Goal: Use online tool/utility: Utilize a website feature to perform a specific function

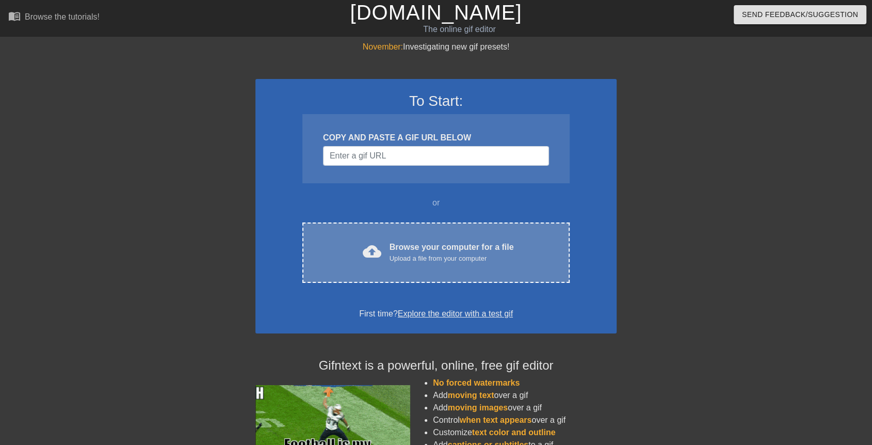
click at [397, 235] on div "cloud_upload Browse your computer for a file Upload a file from your computer C…" at bounding box center [435, 252] width 267 height 60
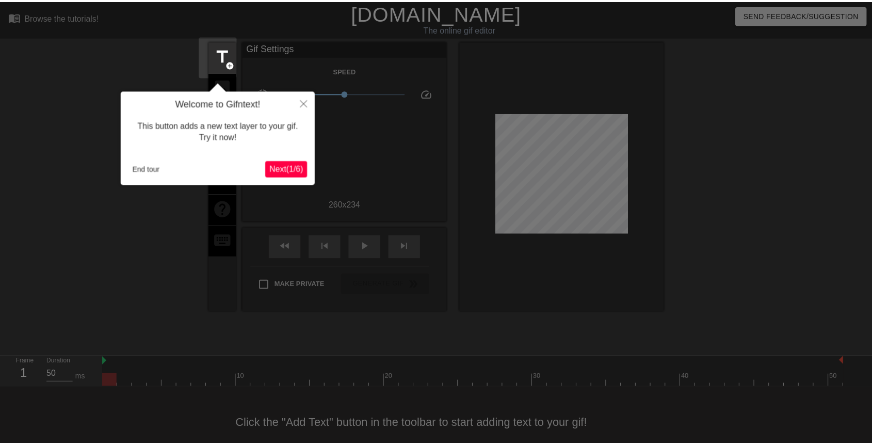
scroll to position [14, 0]
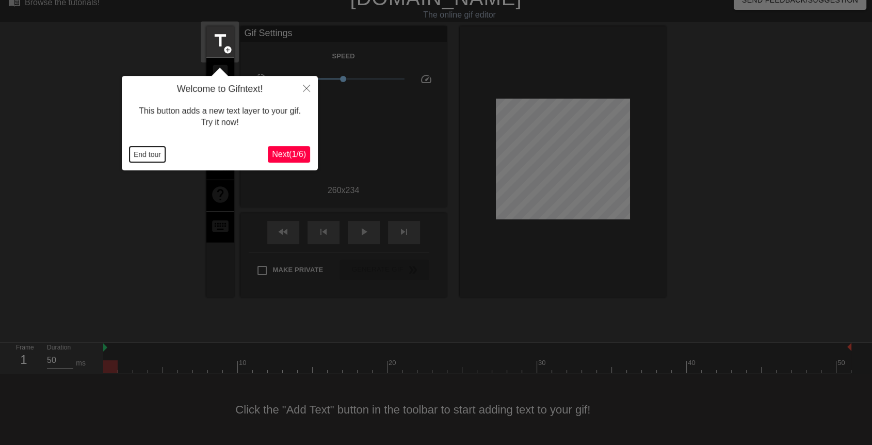
click at [153, 153] on button "End tour" at bounding box center [148, 154] width 36 height 15
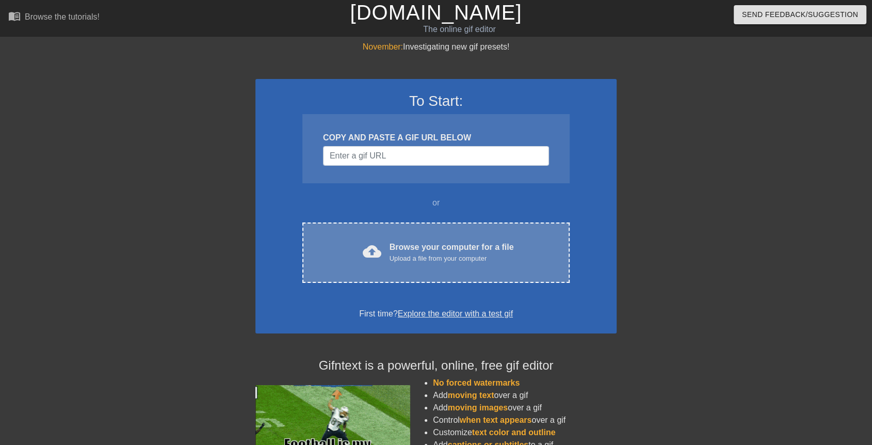
click at [422, 235] on div "cloud_upload Browse your computer for a file Upload a file from your computer C…" at bounding box center [435, 252] width 267 height 60
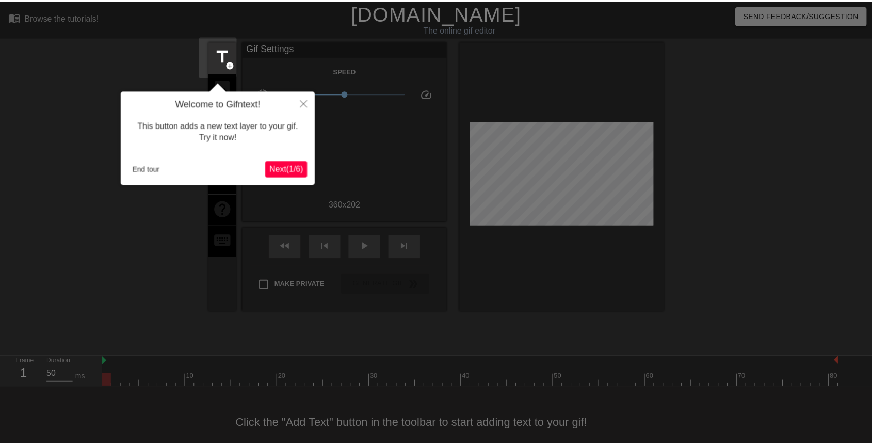
scroll to position [14, 0]
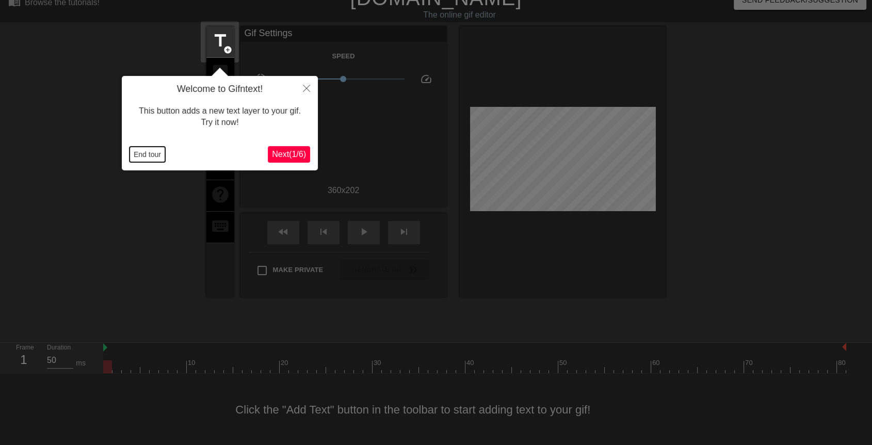
click at [152, 156] on button "End tour" at bounding box center [148, 154] width 36 height 15
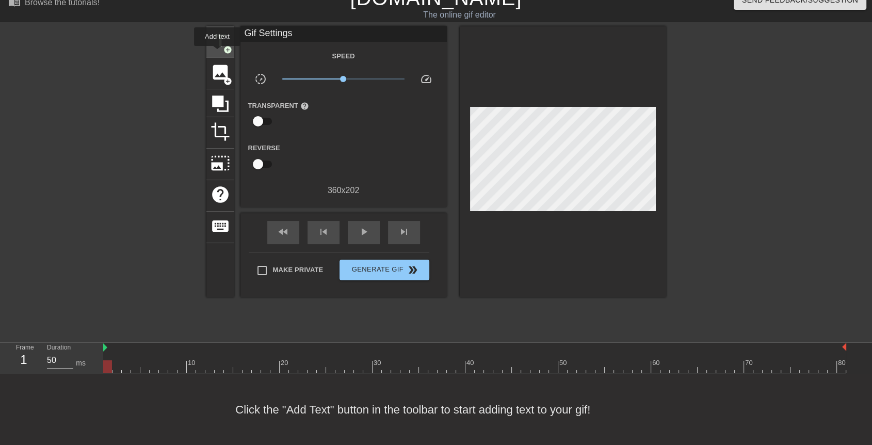
click at [218, 53] on div "title add_circle" at bounding box center [220, 41] width 28 height 31
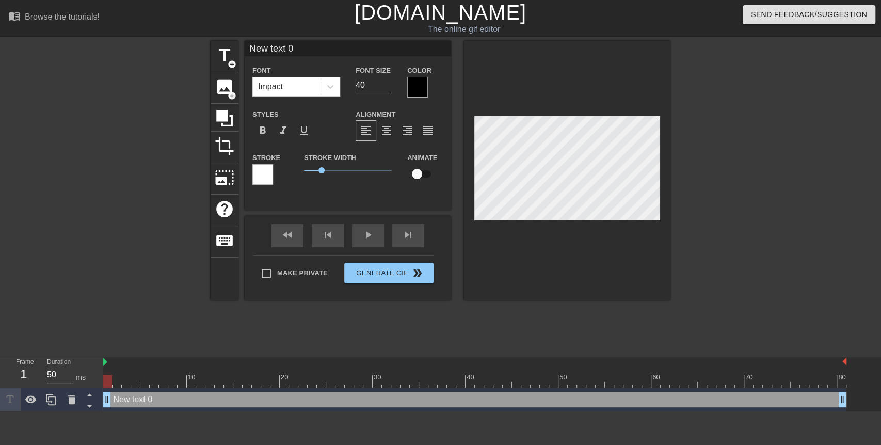
scroll to position [1, 2]
type input """
type textarea """
type input ""M"
type textarea ""M"
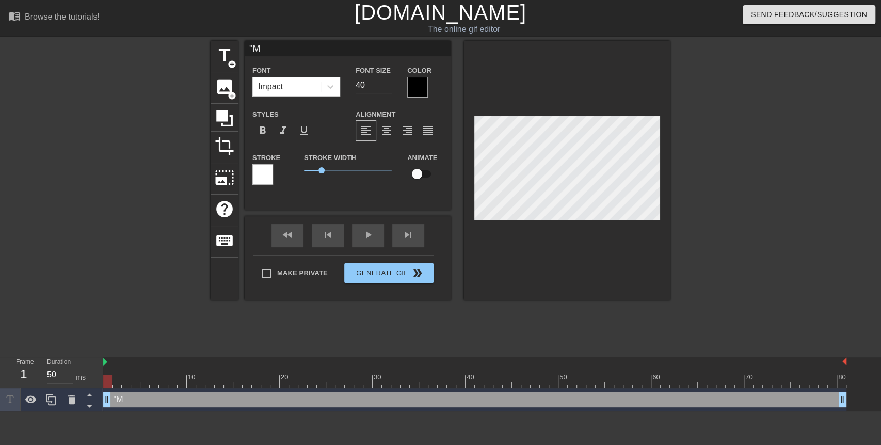
type input ""Mr"
type textarea ""Mr"
type input ""Mr."
type textarea ""Mr."
type input ""Mr."
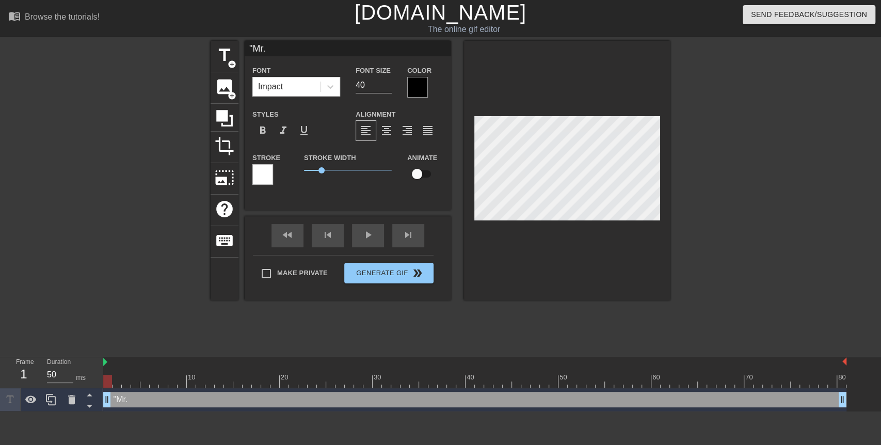
type textarea ""Mr."
type input ""Mr. S"
type textarea ""Mr. S"
type input ""Mr. St"
type textarea ""Mr. St"
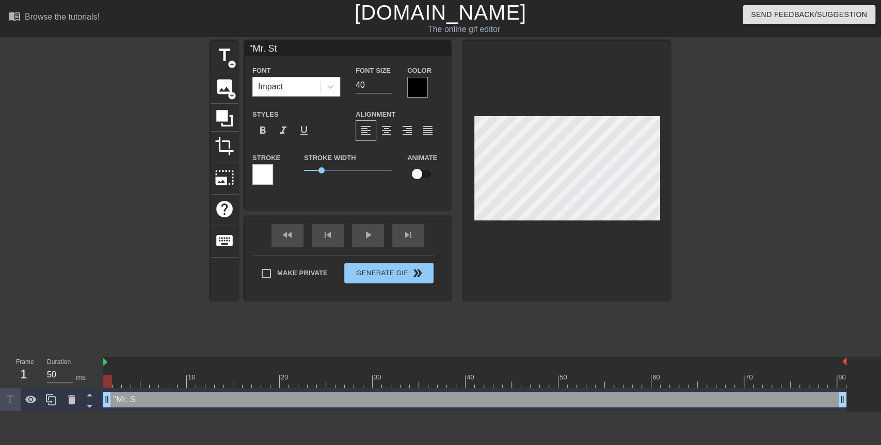
type input ""Mr. Sta"
type textarea ""Mr. Sta"
type input ""[PERSON_NAME]"
type textarea ""[PERSON_NAME]"
type input ""Mr. Stall"
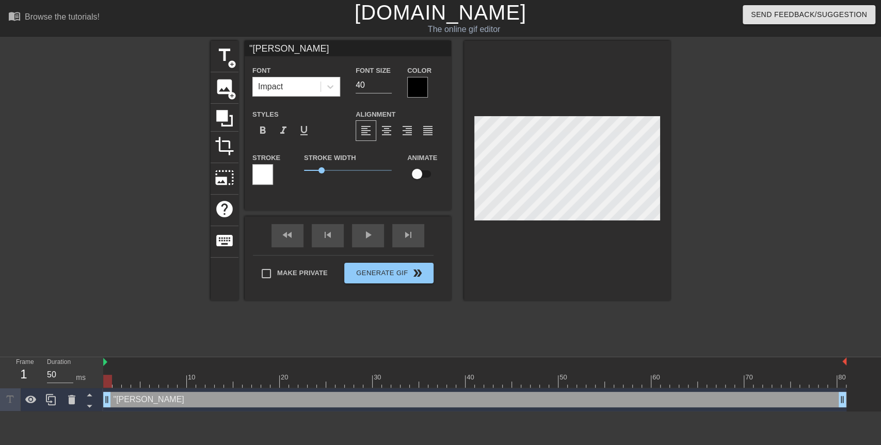
type textarea ""Mr. Stall"
type input ""Mr. Stalli"
type textarea ""Mr. Stalli"
type input ""[PERSON_NAME]"
type textarea ""[PERSON_NAME]"
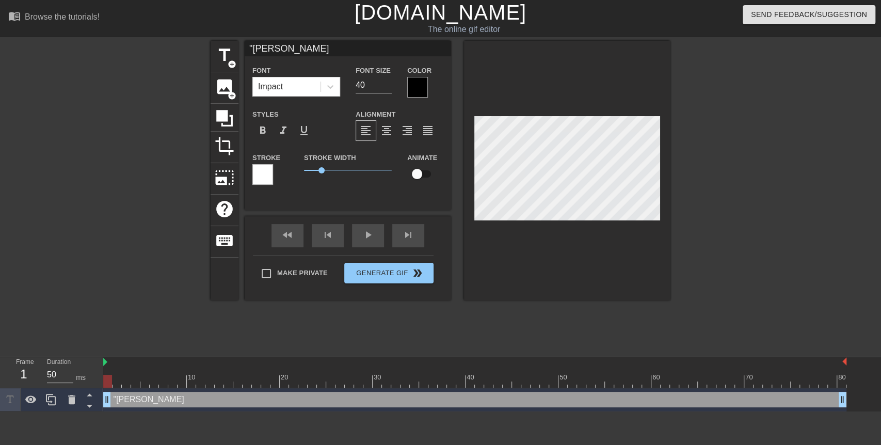
scroll to position [1, 3]
type input ""[PERSON_NAME]"
type textarea ""[PERSON_NAME]"
type input ""[PERSON_NAME]"
type textarea ""[PERSON_NAME]"
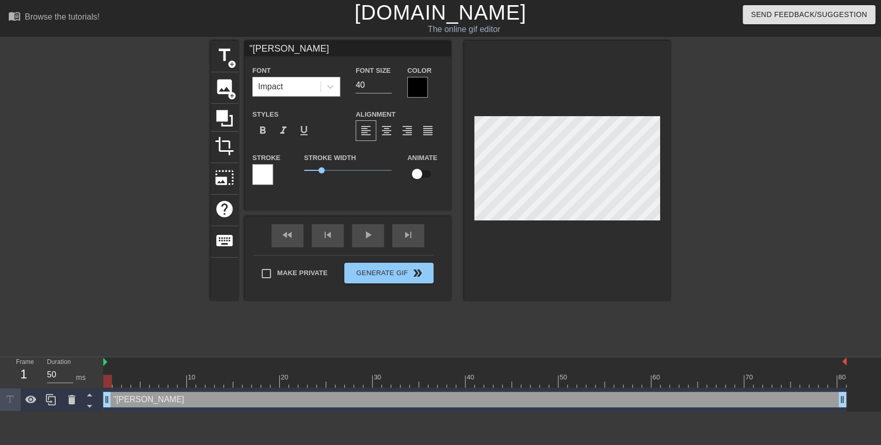
type input ""[PERSON_NAME]"
type textarea ""[PERSON_NAME]"
type input ""[PERSON_NAME]"
type textarea ""[PERSON_NAME]"
type input ""[PERSON_NAME],"
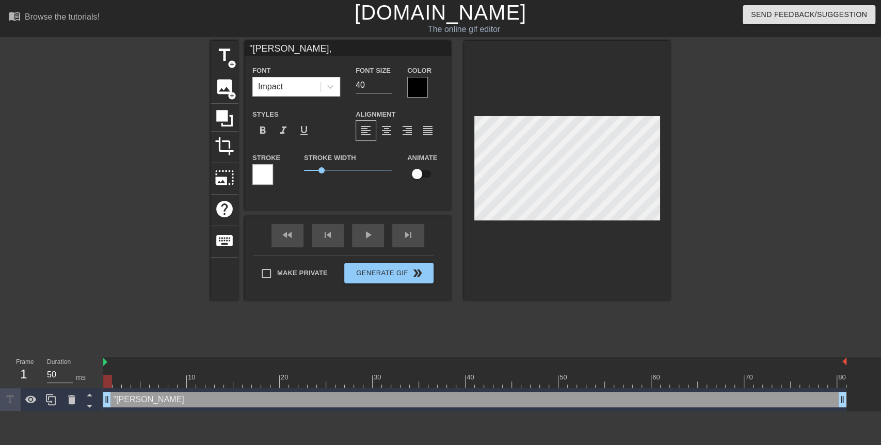
type textarea ""[PERSON_NAME],"
type input ""[PERSON_NAME],"
type textarea ""[PERSON_NAME],"
type input ""[PERSON_NAME],"
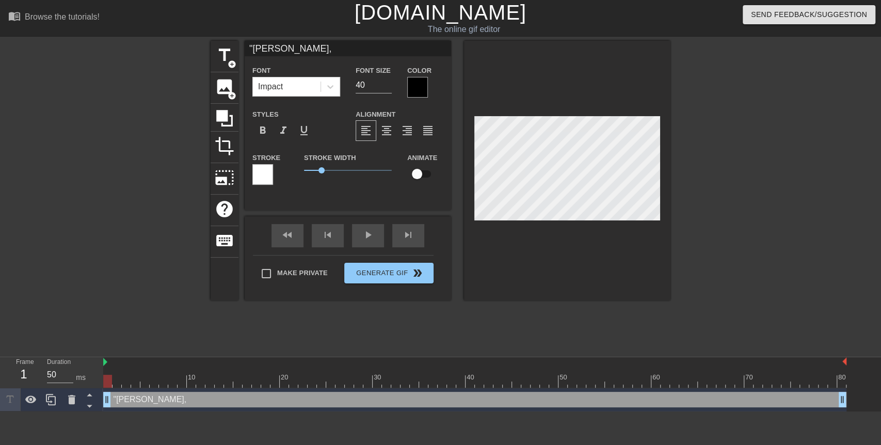
type textarea ""[PERSON_NAME],"
type input ""[PERSON_NAME]"
type textarea ""[PERSON_NAME]"
type input ""[PERSON_NAME]"
type textarea ""[PERSON_NAME]"
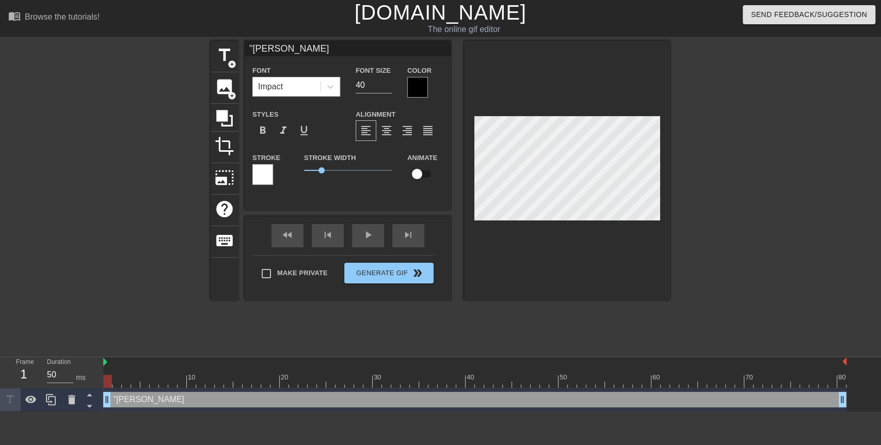
type input ""[PERSON_NAME]"
type textarea ""[PERSON_NAME]"
type input ""Mr. Stalli"
type textarea ""Mr. Stalli"
type input ""Mr. Stall"
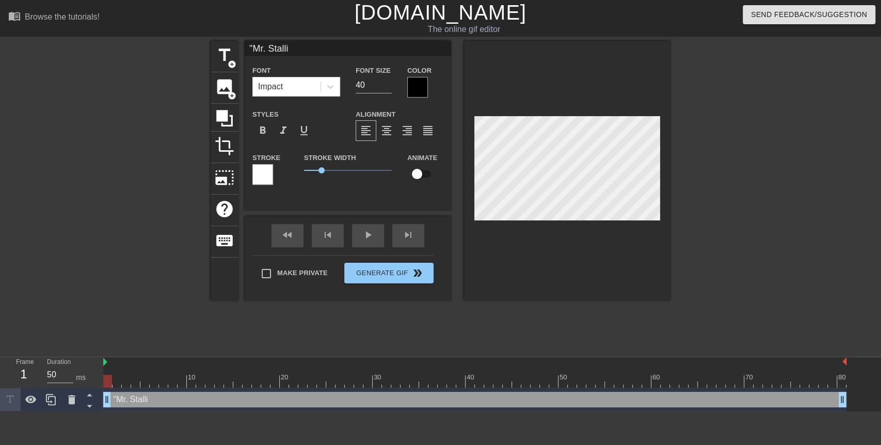
type textarea ""Mr. Stall"
type input ""[PERSON_NAME]"
type textarea ""[PERSON_NAME]"
type input ""Mr. Sta"
type textarea ""Mr. Sta"
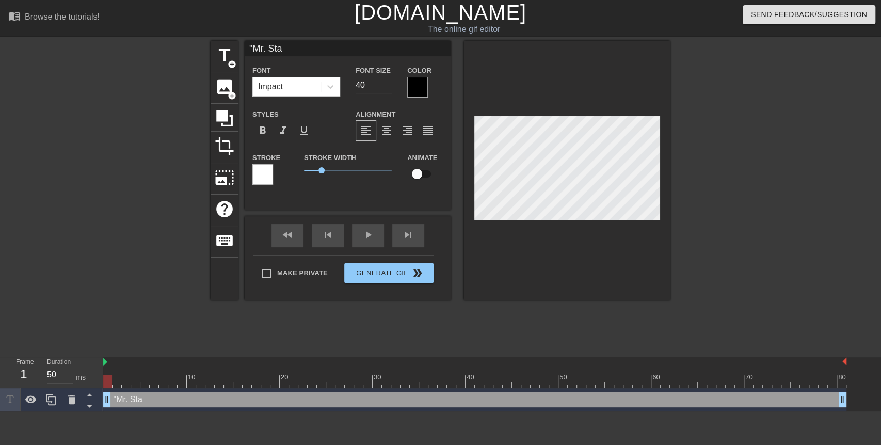
type input ""Mr. St"
type textarea ""Mr. St"
type input ""Mr. S"
type textarea ""Mr. S"
type input ""Mr."
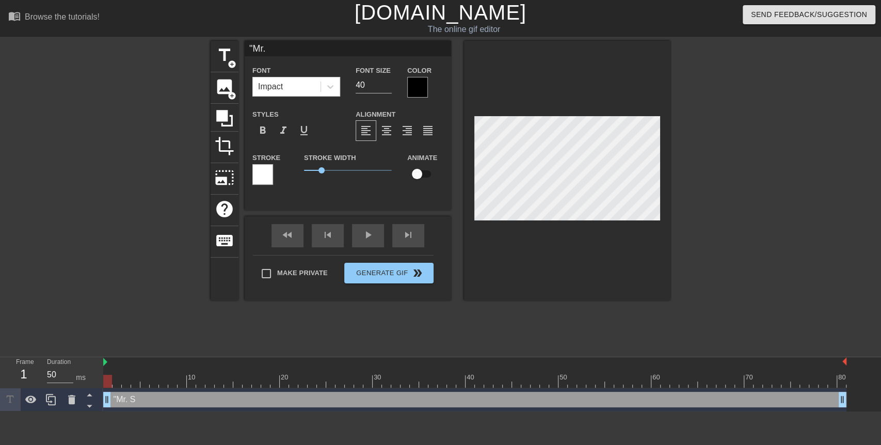
type textarea ""Mr."
type input ""Mr."
type textarea ""Mr."
type input ""Mr"
type textarea ""Mr"
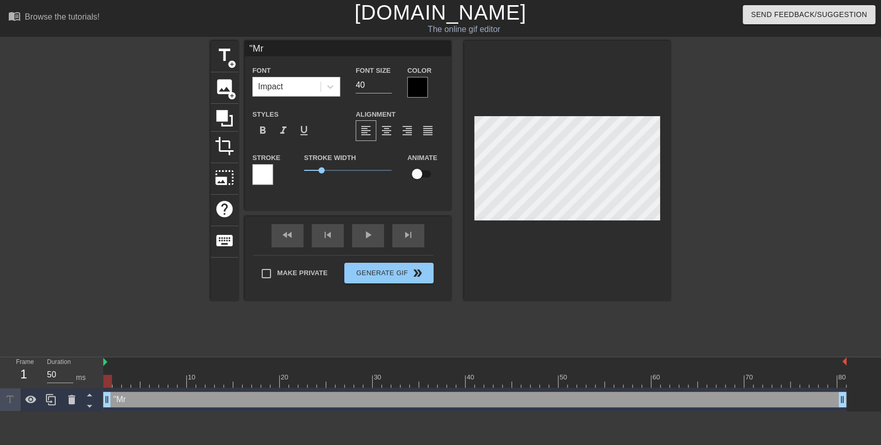
type input ""M"
type textarea ""M"
type input """
type textarea """
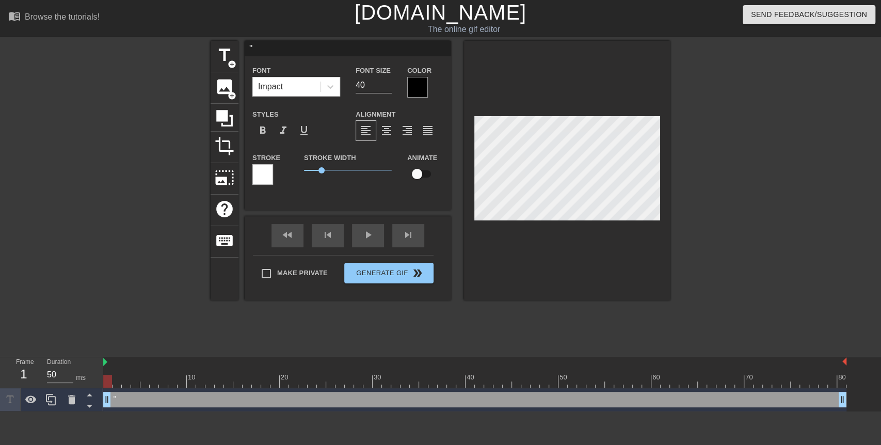
type input ""B"
type textarea ""B"
type input ""Bu"
type textarea ""Bu"
type input ""But"
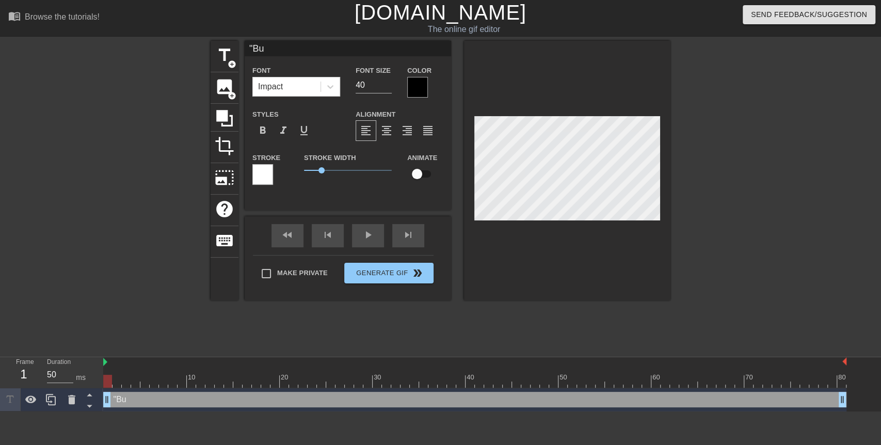
type textarea ""But"
type input ""But"
type textarea ""But"
type input ""But M"
type textarea ""But M"
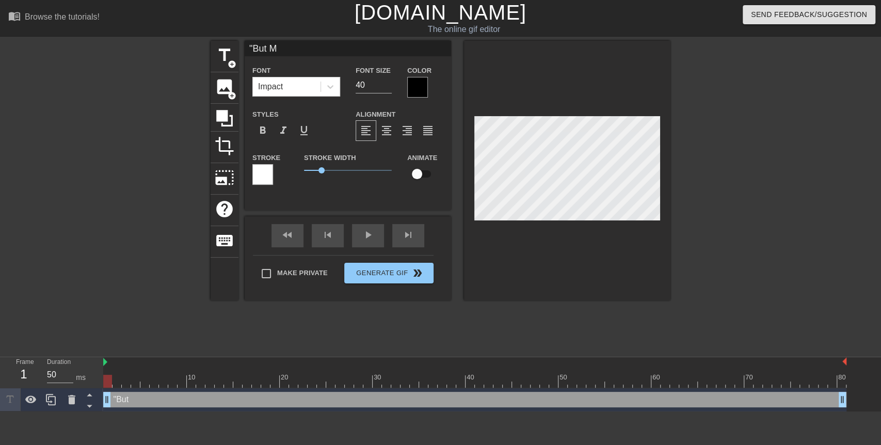
type input ""But Mr"
type textarea ""But Mr"
type input ""But Mr,"
type textarea ""But Mr,"
type input ""But Mr,"
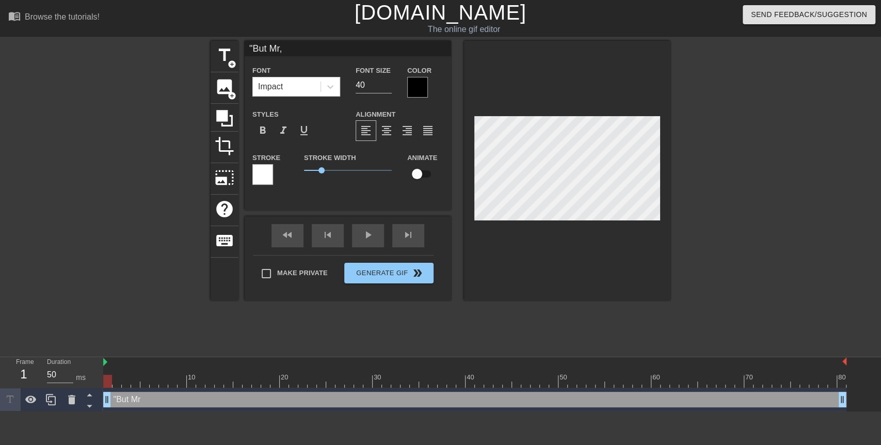
type textarea ""But Mr,"
type input ""But Mr, S"
type textarea ""But Mr, S"
type input ""But Mr,"
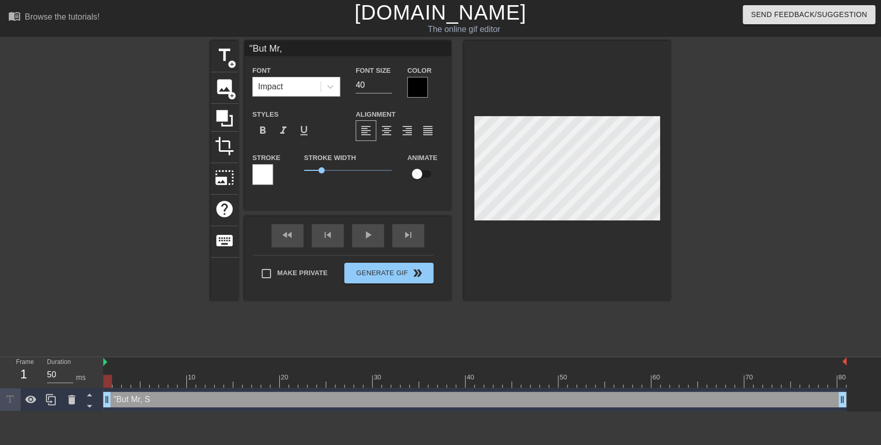
type textarea ""But Mr,"
type input ""But Mr,"
type textarea ""But Mr,"
type input ""But Mr"
type textarea ""But Mr"
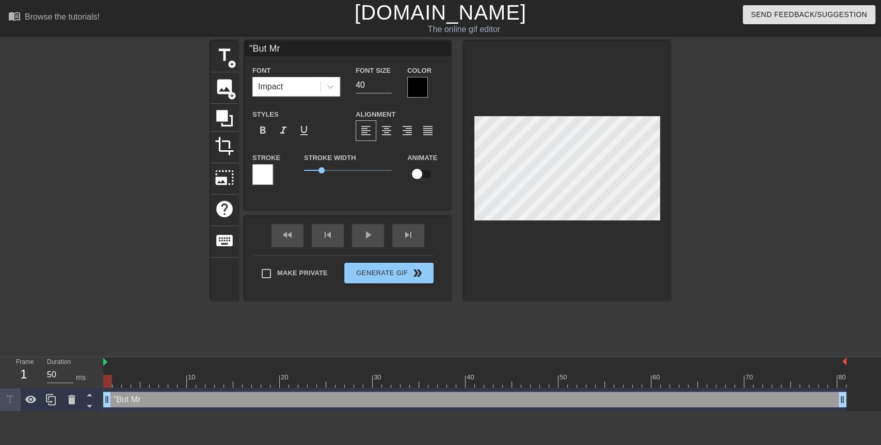
type input ""But Mr."
type textarea ""But Mr."
type input ""But Mr."
type textarea ""But Mr."
type input ""But Mr. S"
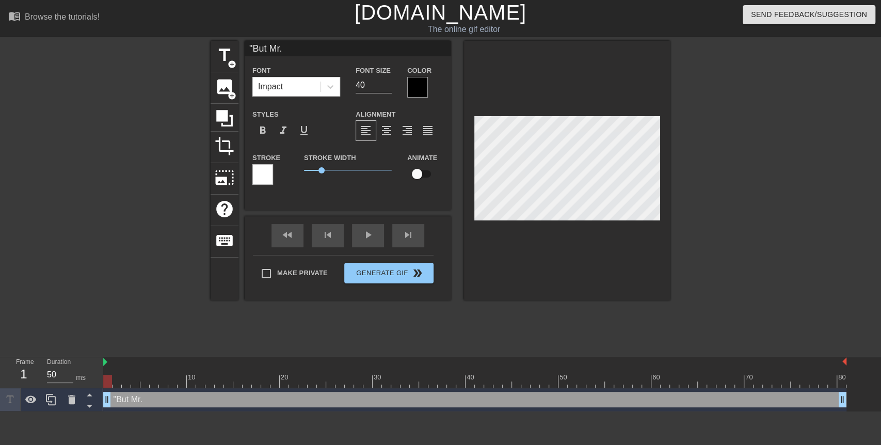
type textarea ""But Mr. S"
type input ""But Mr. St"
type textarea ""But Mr. St"
type input ""But Mr. Sta"
type textarea ""But Mr. Sta"
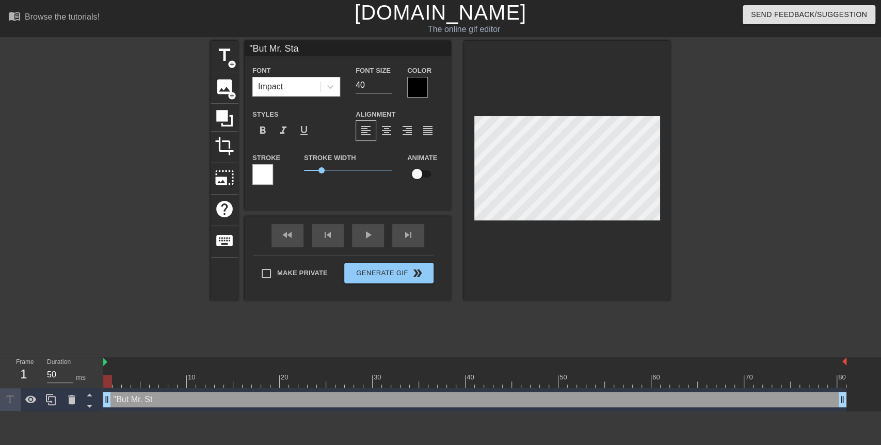
type input ""But [PERSON_NAME]"
type textarea ""But [PERSON_NAME]"
type input ""But Mr. Stall"
type textarea ""But Mr. Stall"
type input ""But Mr. Stalli"
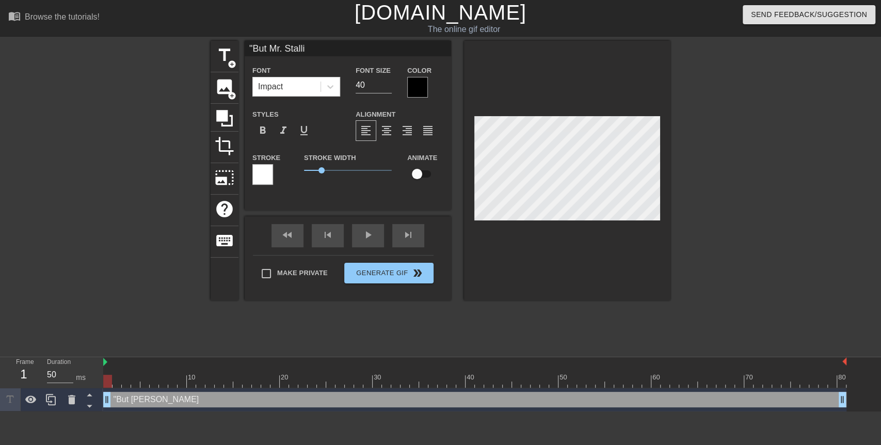
type textarea ""But Mr. Stalli"
type input ""But Mr. Stallim"
type textarea ""But Mr. Stallim"
type input ""But Mr. Stallims"
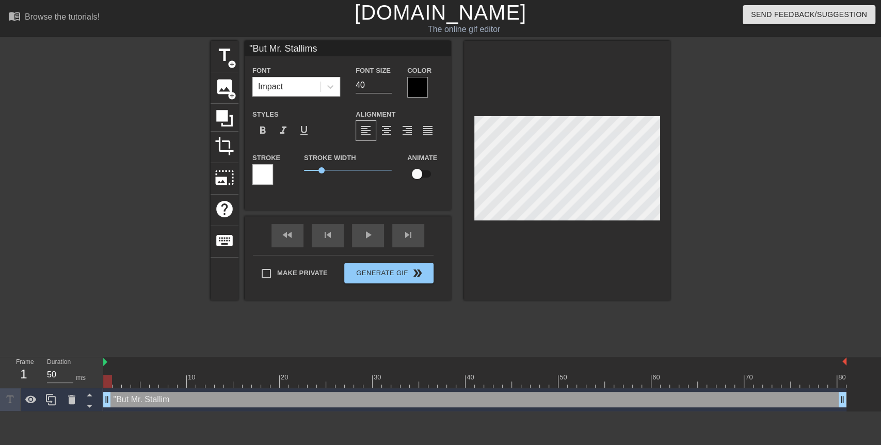
type textarea ""But Mr. Stallims"
type input ""But Mr. Stallim"
type textarea ""But Mr. Stallim"
type input ""But Mr. Stalli"
type textarea ""But Mr. Stalli"
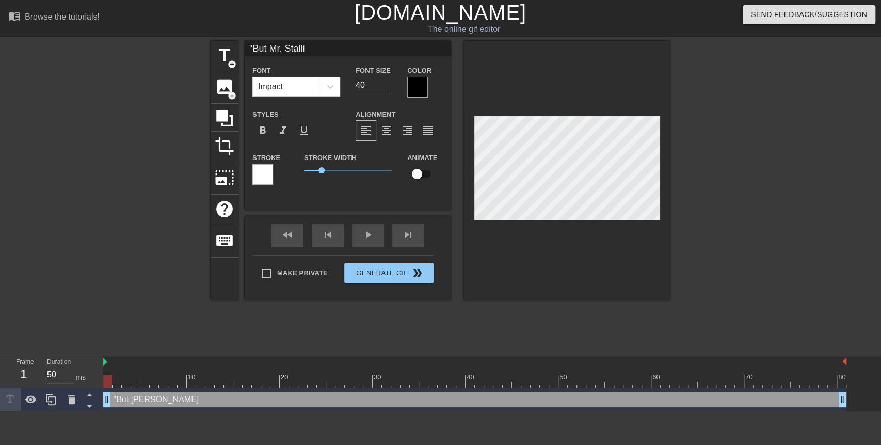
type input ""But [PERSON_NAME]"
type textarea ""But [PERSON_NAME]"
type input ""But [PERSON_NAME]"
type textarea ""But [PERSON_NAME]"
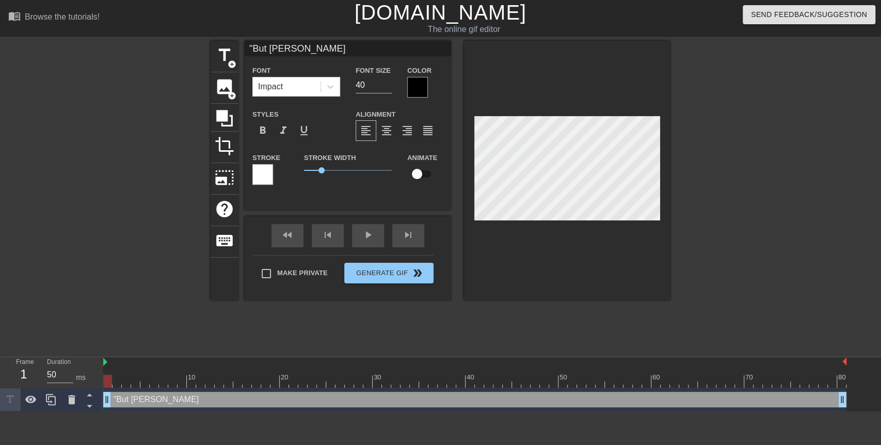
type input ""But [PERSON_NAME]"
type textarea ""But [PERSON_NAME]"
type input ""But [PERSON_NAME],"
type textarea ""But [PERSON_NAME],"
type input ""But [PERSON_NAME],"
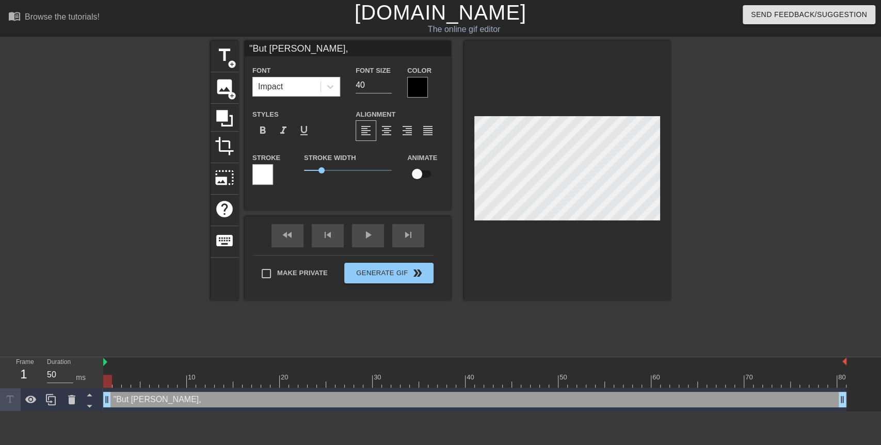
type textarea ""But [PERSON_NAME],"
type input ""But [PERSON_NAME],I"
type textarea ""But [PERSON_NAME], I"
type input ""But [PERSON_NAME],I"
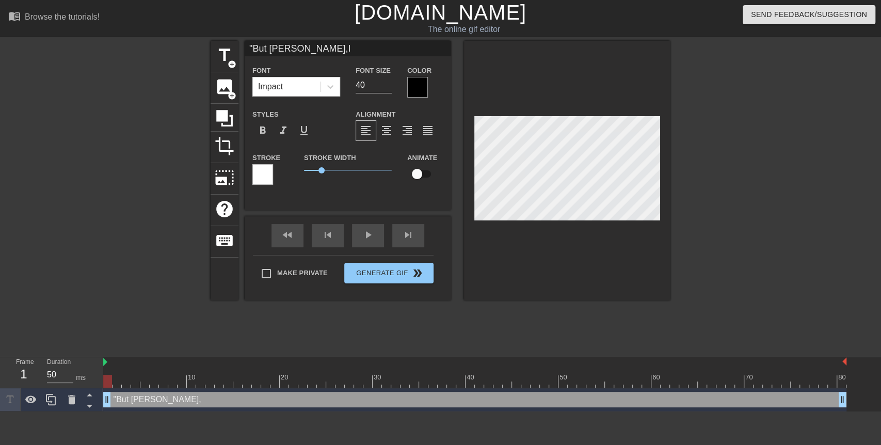
type textarea ""But [PERSON_NAME], I"
type input ""But [PERSON_NAME],I d"
type textarea ""But [PERSON_NAME], I do"
type input ""But [PERSON_NAME],I don"
type textarea ""But [PERSON_NAME], I don"
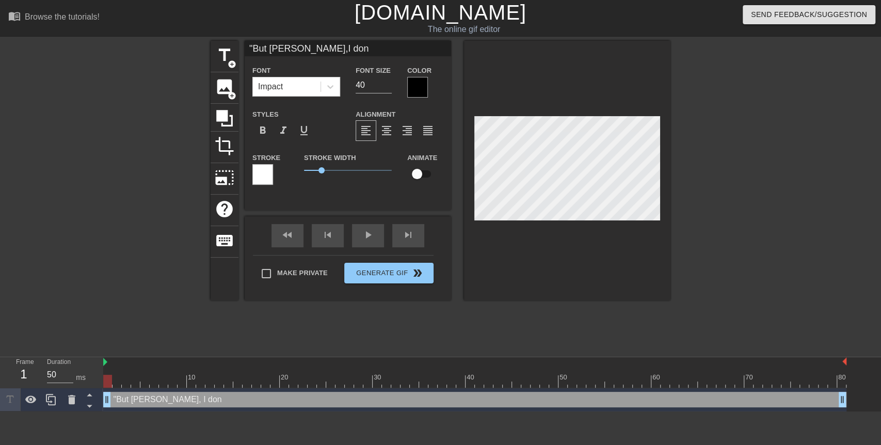
scroll to position [2, 1]
type input ""But [PERSON_NAME],I don;"
type textarea ""But [PERSON_NAME], I don;"
type input ""But [PERSON_NAME],I don;t"
type textarea ""But [PERSON_NAME], I don;t"
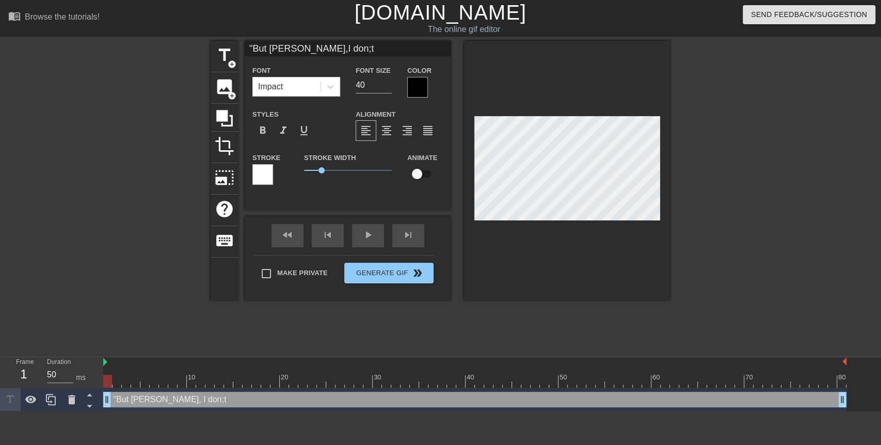
type input ""But [PERSON_NAME],I don;t"
type textarea ""But [PERSON_NAME], I don;t"
type input ""But [PERSON_NAME],I don;t"
type textarea ""But [PERSON_NAME], I don;t"
type input ""But [PERSON_NAME],I don;"
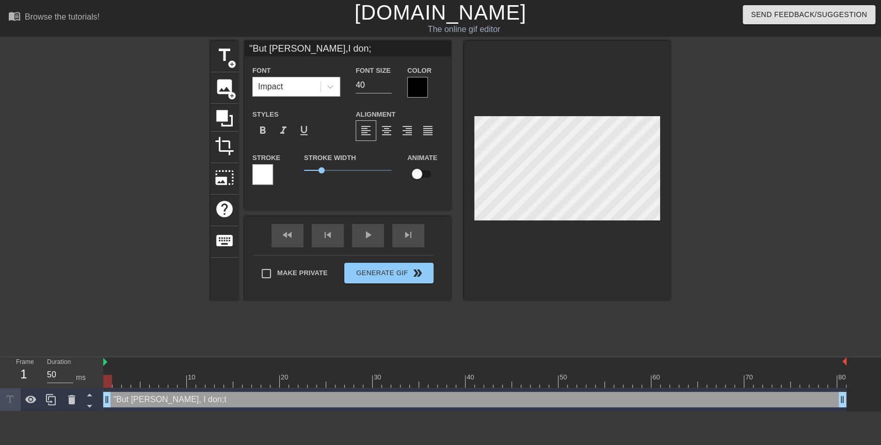
type textarea ""But [PERSON_NAME], I don;"
type input ""But [PERSON_NAME],I don"
type textarea ""But [PERSON_NAME], I don"
type input ""But [PERSON_NAME],I don'"
type textarea ""But [PERSON_NAME], I don'"
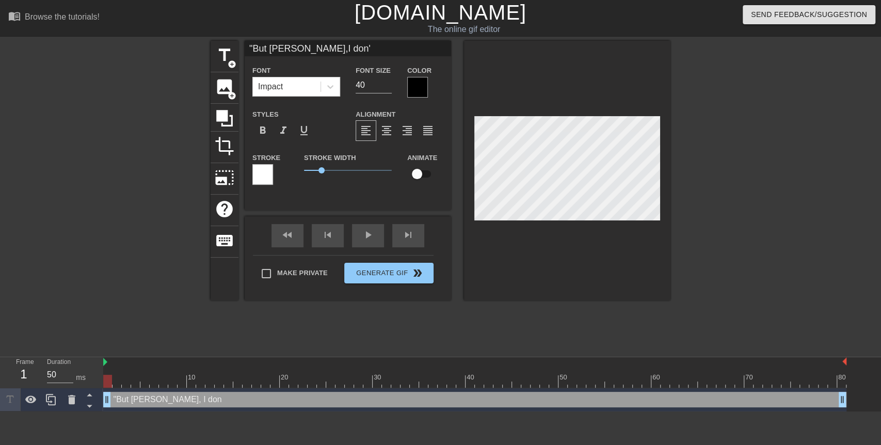
type input ""But [PERSON_NAME],I don't"
type textarea ""But [PERSON_NAME], I don't"
type input ""But [PERSON_NAME],I don't"
type textarea ""But [PERSON_NAME], I don't"
type input ""But [PERSON_NAME],I don't w"
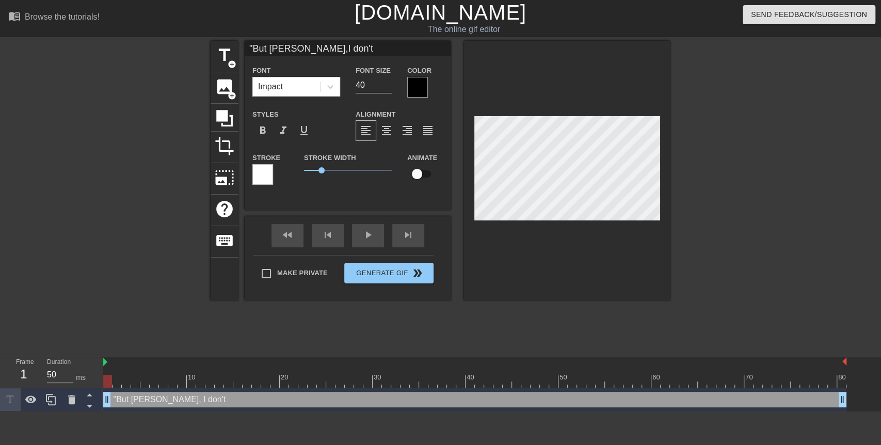
type textarea ""But [PERSON_NAME], I don't w"
type input ""But [PERSON_NAME],I don't wa"
type textarea ""But [PERSON_NAME], I don't wa"
type input ""But [PERSON_NAME],I don't wan"
type textarea ""But [PERSON_NAME], I don't wan"
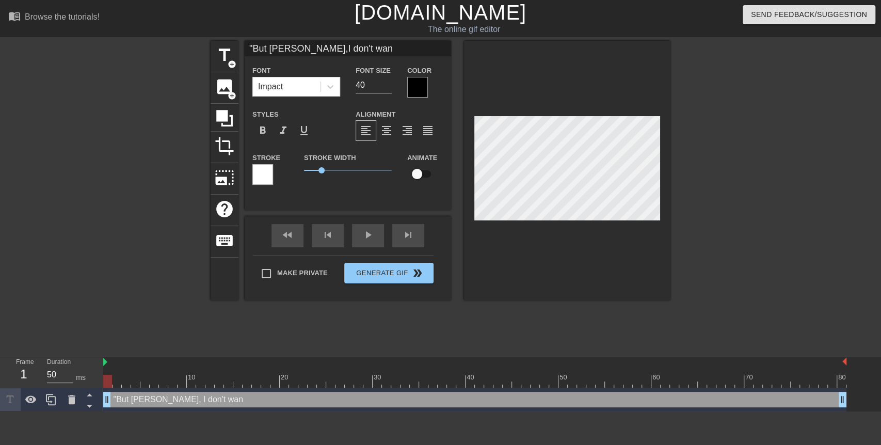
type input ""But [PERSON_NAME],I don't want"
type textarea ""But [PERSON_NAME], I don't want"
type input ""But [PERSON_NAME],I don't want"
type textarea ""But [PERSON_NAME], I don't want"
type input ""But [PERSON_NAME],I don't want t"
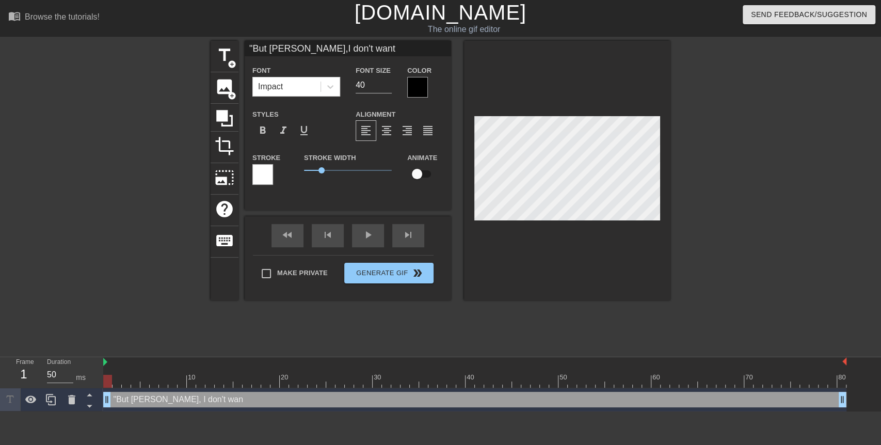
type textarea ""But [PERSON_NAME], I don't want t"
type input ""But [PERSON_NAME],I don't want to"
type textarea ""But [PERSON_NAME], I don't want to"
type input ""But [PERSON_NAME],I don't want to"
type textarea ""But [PERSON_NAME], I don't want to"
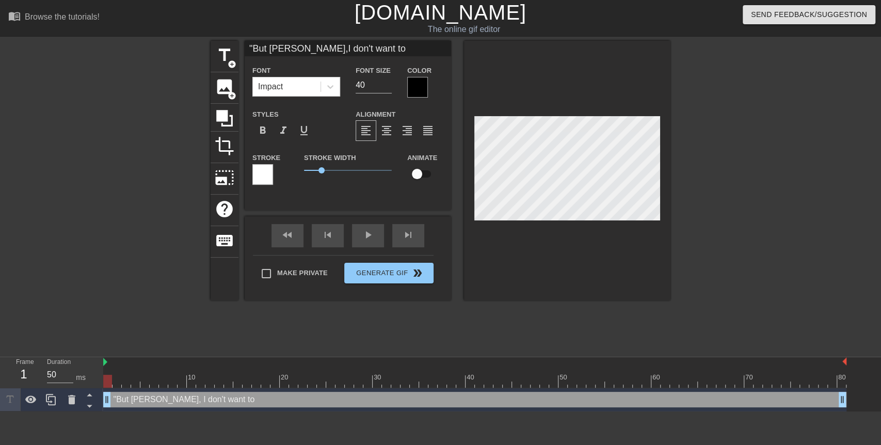
type input ""But [PERSON_NAME],I don't want to s"
type textarea ""But [PERSON_NAME], I don't want to s"
type input ""But [PERSON_NAME],I don't want to sh"
type textarea ""But [PERSON_NAME], I don't want to sh"
type input ""But [PERSON_NAME],I don't want to sho"
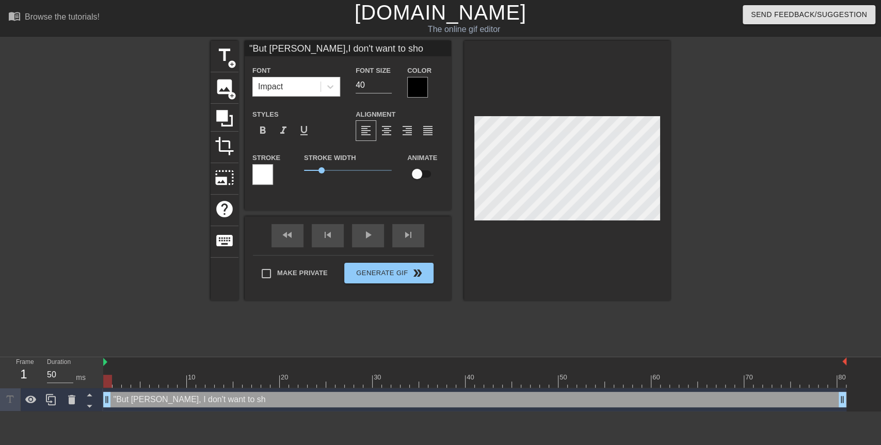
type textarea ""But [PERSON_NAME], I don't want to sho"
type input ""But [PERSON_NAME],I don't want to show"
type textarea ""But [PERSON_NAME], I don't want to show"
type input ""But [PERSON_NAME],I don't want to show"
type textarea ""But [PERSON_NAME], I don't want to show"
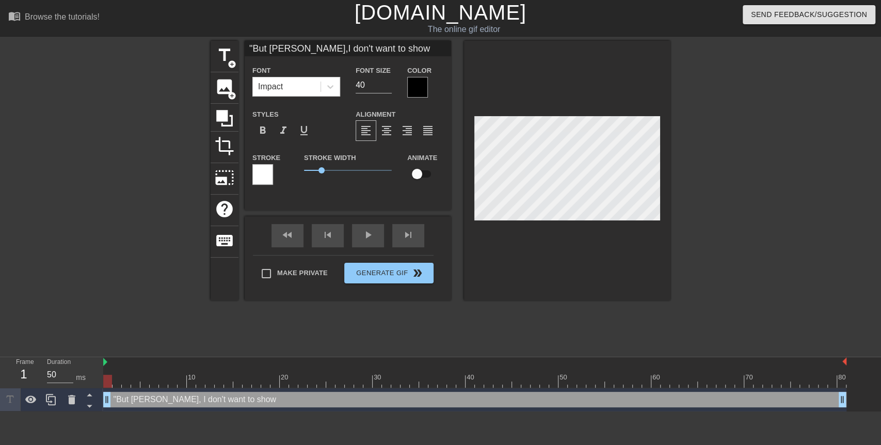
scroll to position [2, 1]
type input ""But [PERSON_NAME],I don't want to showm"
type textarea ""But [PERSON_NAME], I don't want to show m"
type input ""But [PERSON_NAME],I don't want to showmy"
type textarea ""But [PERSON_NAME], I don't want to show my"
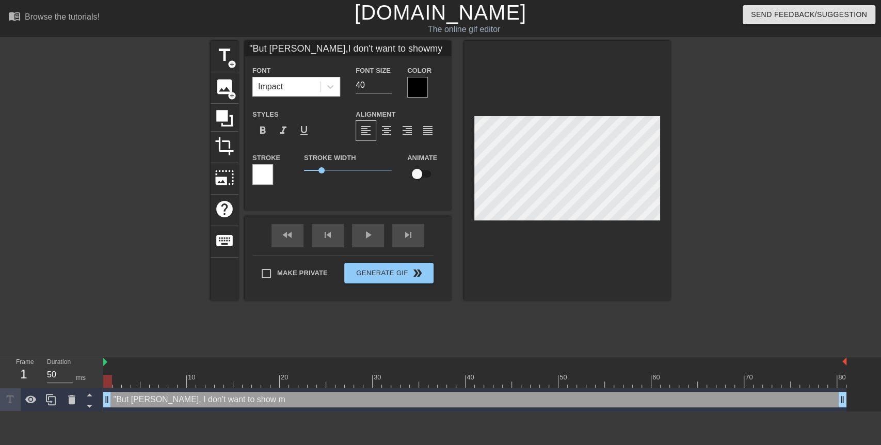
type input ""But [PERSON_NAME],I don't want to showmy"
type textarea ""But [PERSON_NAME], I don't want to show my"
type input ""But [PERSON_NAME],I don't want to showmy w"
type textarea ""But [PERSON_NAME], I don't want to show my w"
type input ""But [PERSON_NAME],I don't want to showmy wo"
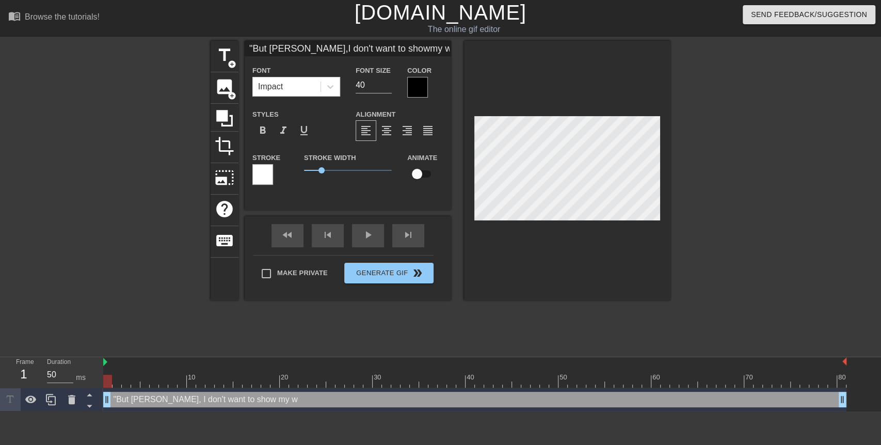
type textarea ""But [PERSON_NAME], I don't want to show my wo"
type input ""But [PERSON_NAME],I don't want to showmy wor"
type textarea ""But [PERSON_NAME], I don't want to show my wor"
type input ""But [PERSON_NAME],I don't want to showmy work"
type textarea ""But [PERSON_NAME], I don't want to show my work"
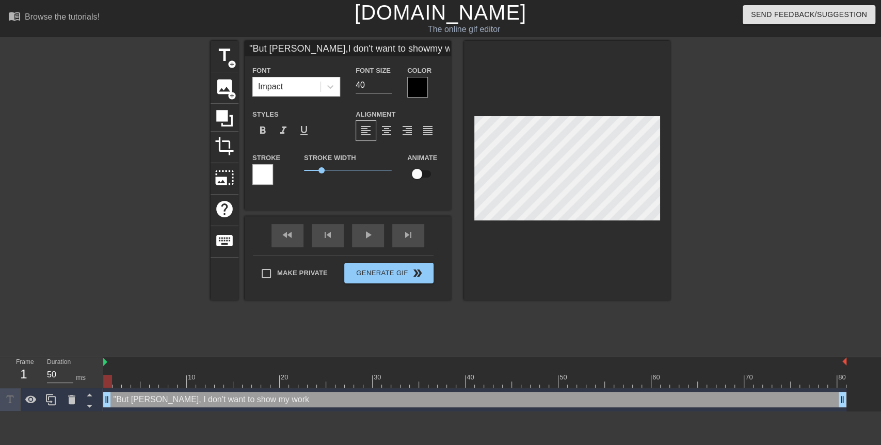
type input ""But [PERSON_NAME],I don't want to showmy work"
type textarea ""But [PERSON_NAME], I don't want to show my work"
type input ""But [PERSON_NAME],I don't want to showmy work"
type textarea ""But [PERSON_NAME], I don't want to show my work"
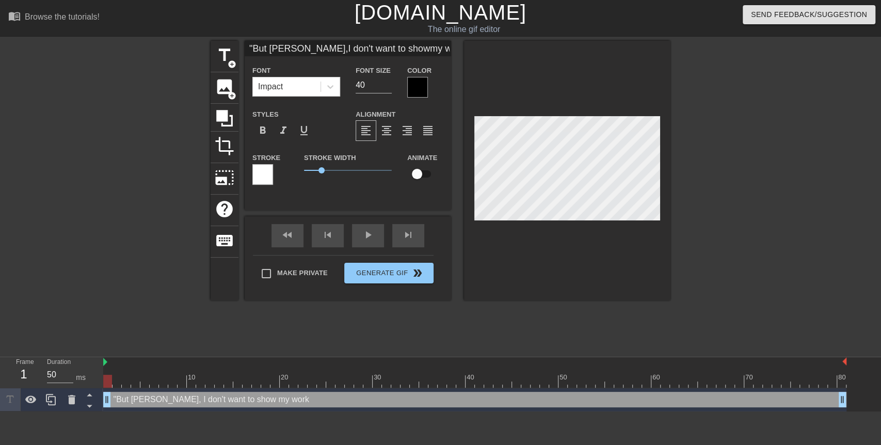
type input ""But [PERSON_NAME],I don't want to showmy work!"
type textarea ""But [PERSON_NAME], I don't want to show my work!"
type input ""But [PERSON_NAME],I don't want to showmy work!""
type textarea ""But [PERSON_NAME], I don't want to show my work!""
click at [397, 135] on div "format_align_right" at bounding box center [407, 130] width 21 height 21
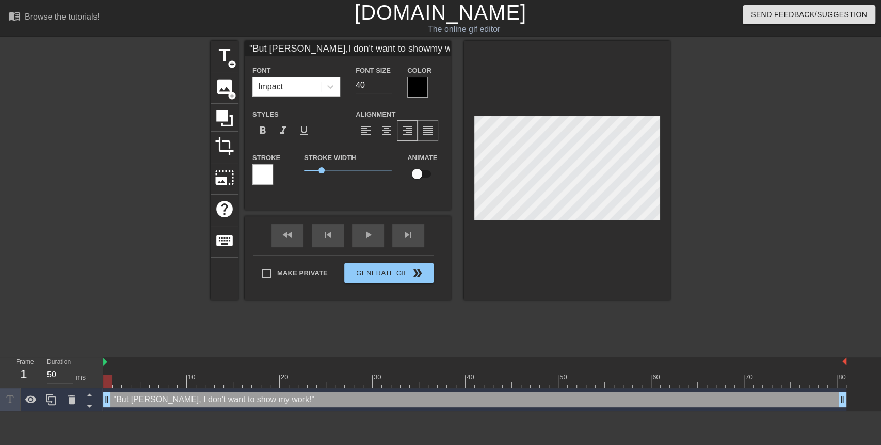
scroll to position [3, 3]
click at [391, 130] on span "format_align_center" at bounding box center [386, 130] width 12 height 12
click at [662, 155] on div at bounding box center [567, 171] width 206 height 260
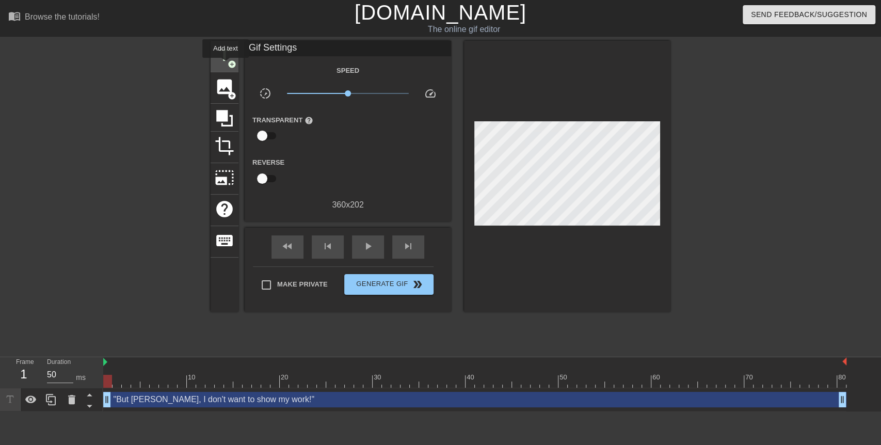
click at [226, 65] on div "title add_circle" at bounding box center [225, 56] width 28 height 31
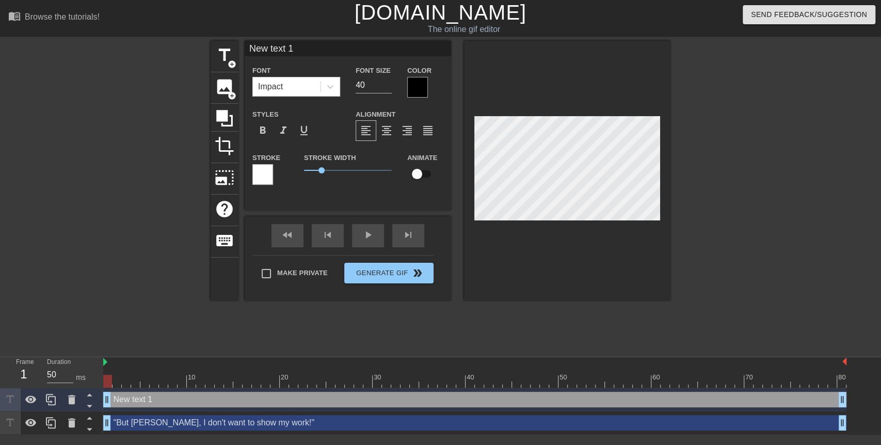
scroll to position [1, 1]
type input "M"
type textarea "M"
drag, startPoint x: 105, startPoint y: 378, endPoint x: 742, endPoint y: 387, distance: 636.9
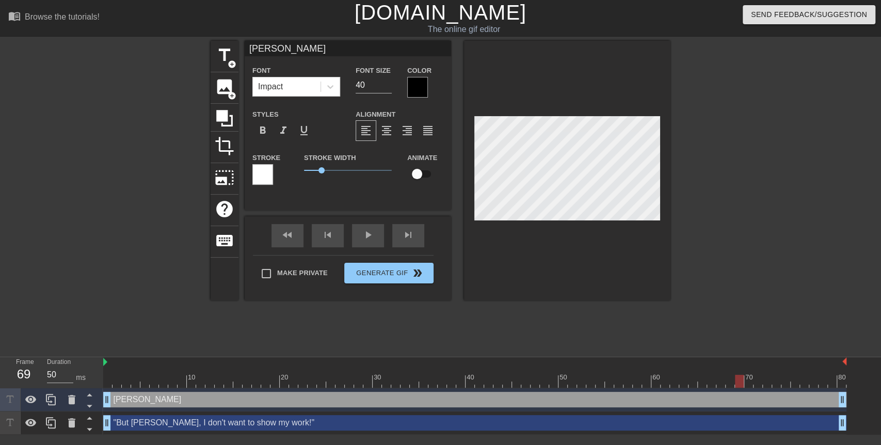
click at [742, 387] on div "10 20 30 40 50 60 70 80" at bounding box center [474, 372] width 743 height 30
drag, startPoint x: 729, startPoint y: 378, endPoint x: 43, endPoint y: 322, distance: 688.7
click at [43, 322] on div "menu_book Browse the tutorials! [DOMAIN_NAME] The online gif editor Send Feedba…" at bounding box center [440, 217] width 881 height 435
drag, startPoint x: 258, startPoint y: 266, endPoint x: 277, endPoint y: 272, distance: 19.9
click at [267, 270] on div "Make Private Generate Gif double_arrow" at bounding box center [343, 275] width 181 height 41
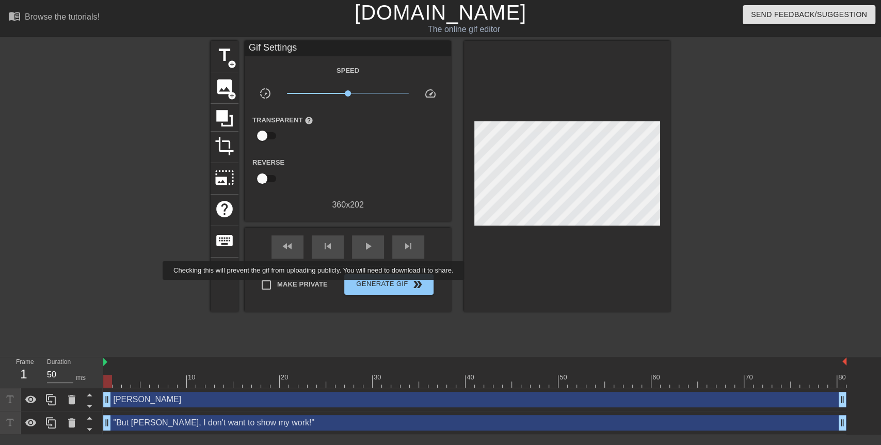
click at [316, 287] on span "Make Private" at bounding box center [302, 284] width 51 height 10
click at [277, 287] on input "Make Private" at bounding box center [266, 285] width 22 height 22
click at [388, 292] on button "Generate Gif double_arrow" at bounding box center [388, 284] width 89 height 21
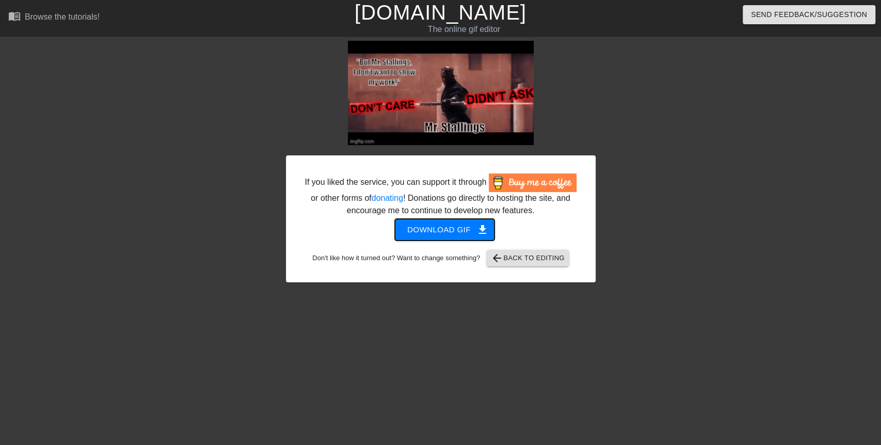
click at [424, 230] on span "Download gif get_app" at bounding box center [444, 229] width 75 height 13
